Goal: Book appointment/travel/reservation

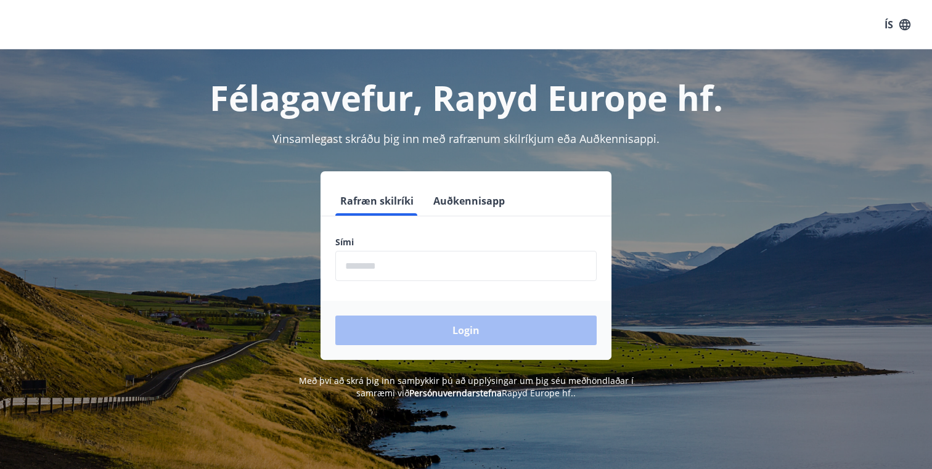
click at [385, 263] on input "phone" at bounding box center [465, 266] width 261 height 30
type input "********"
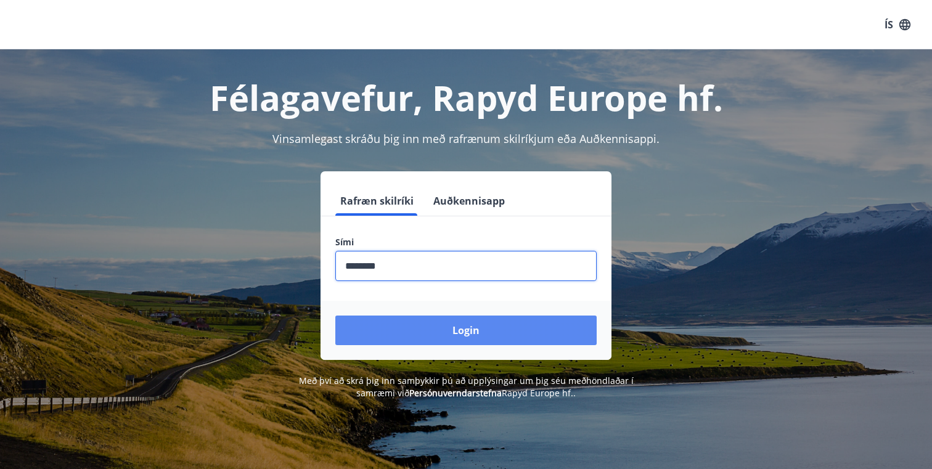
click at [448, 327] on button "Login" at bounding box center [465, 331] width 261 height 30
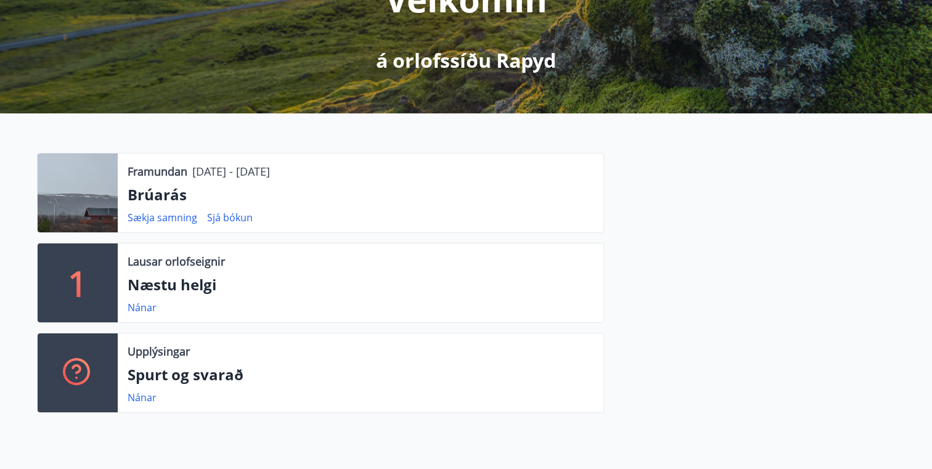
scroll to position [197, 0]
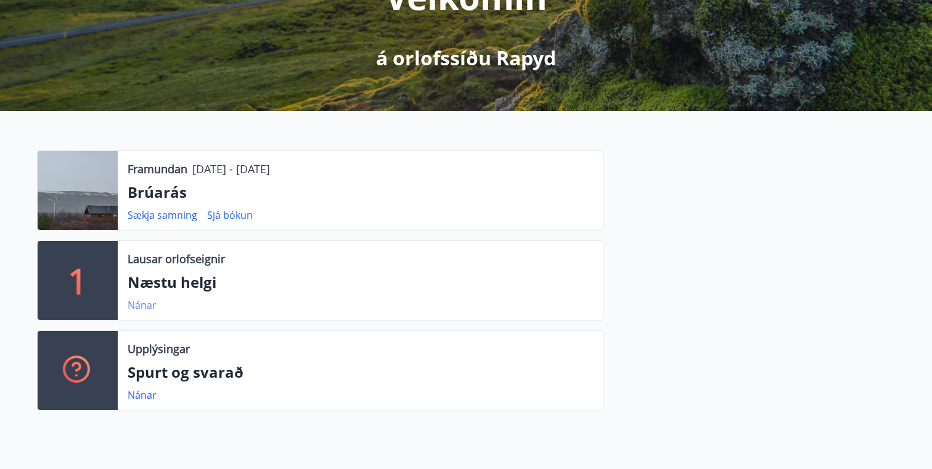
click at [144, 305] on link "Nánar" at bounding box center [142, 305] width 29 height 14
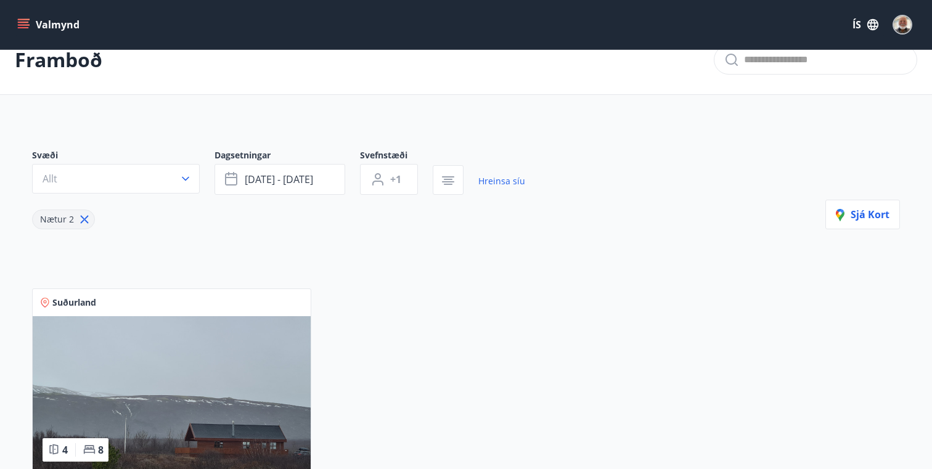
scroll to position [23, 0]
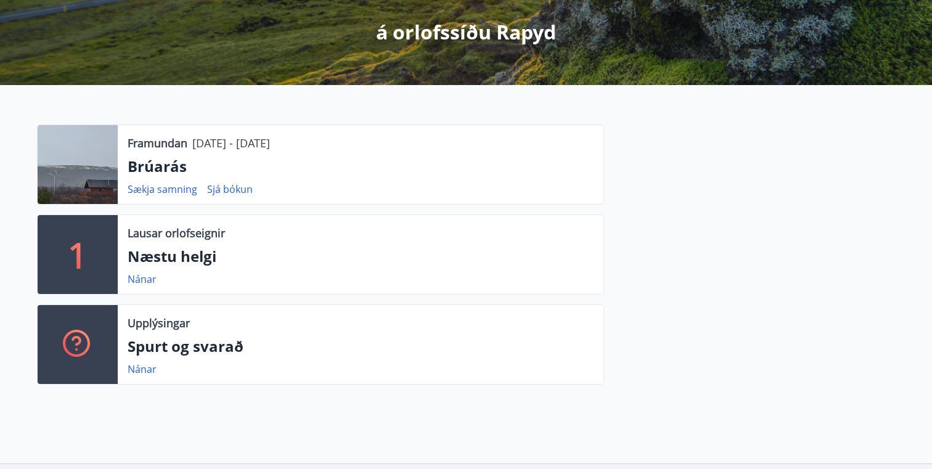
scroll to position [224, 0]
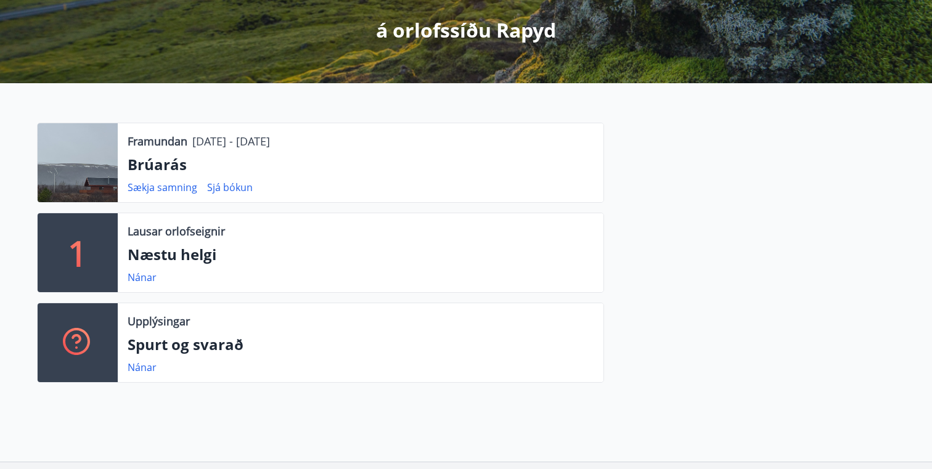
click at [84, 254] on p "1" at bounding box center [78, 252] width 20 height 47
click at [147, 276] on link "Nánar" at bounding box center [142, 278] width 29 height 14
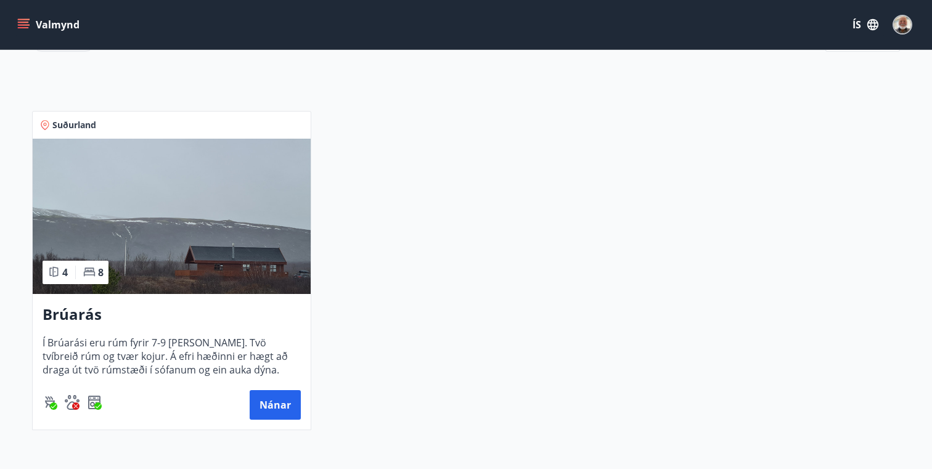
scroll to position [202, 0]
